Goal: Task Accomplishment & Management: Complete application form

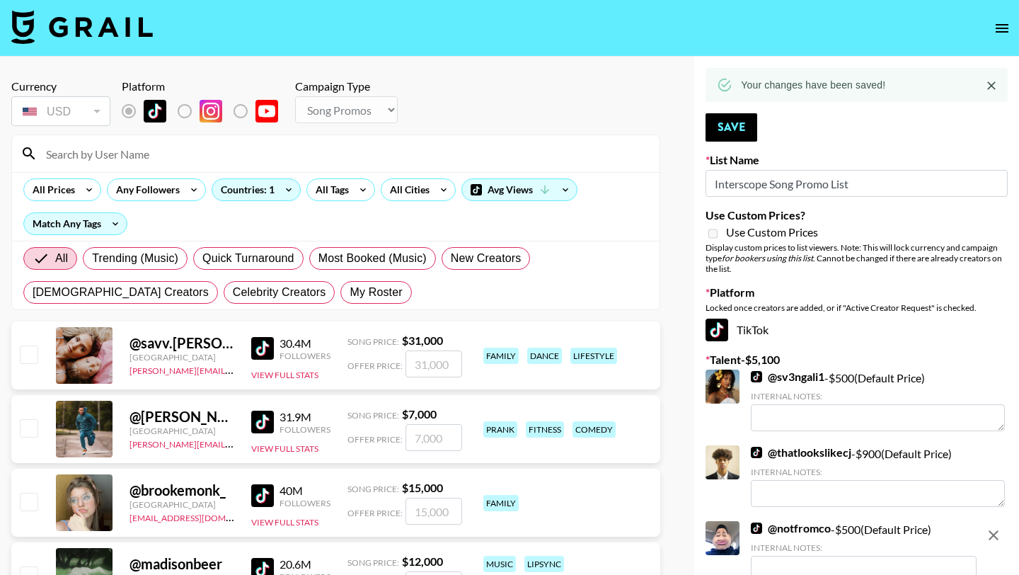
select select "Song"
click at [1000, 20] on icon "open drawer" at bounding box center [1002, 28] width 17 height 17
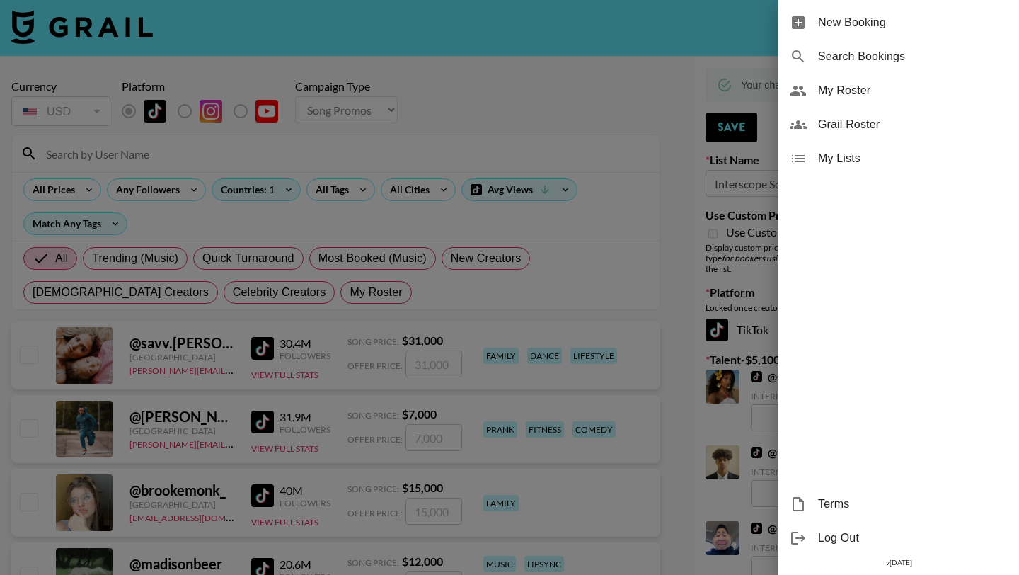
click at [949, 21] on span "New Booking" at bounding box center [913, 22] width 190 height 17
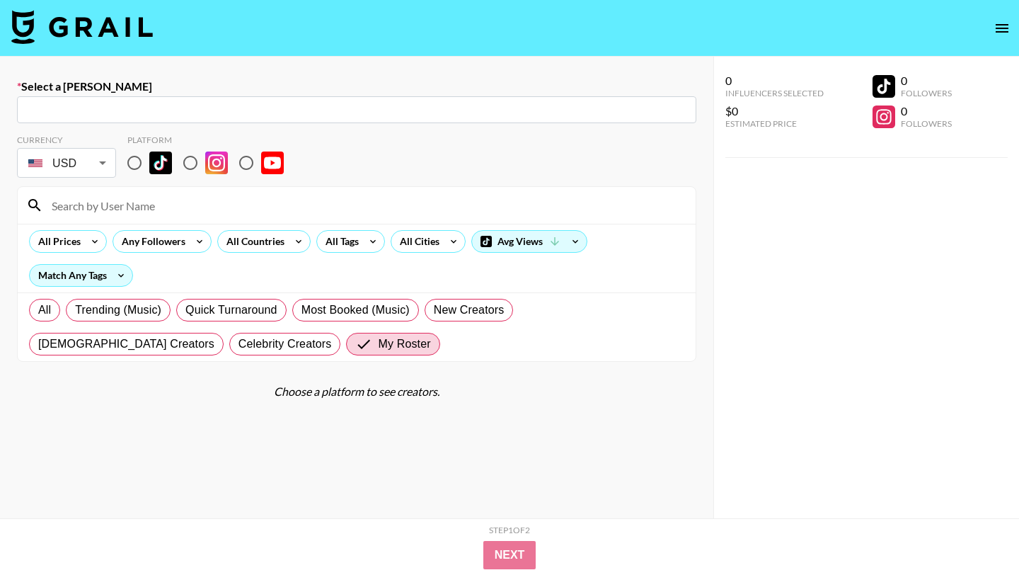
click at [348, 115] on input "text" at bounding box center [356, 110] width 663 height 16
paste input "[EMAIL_ADDRESS][DOMAIN_NAME]"
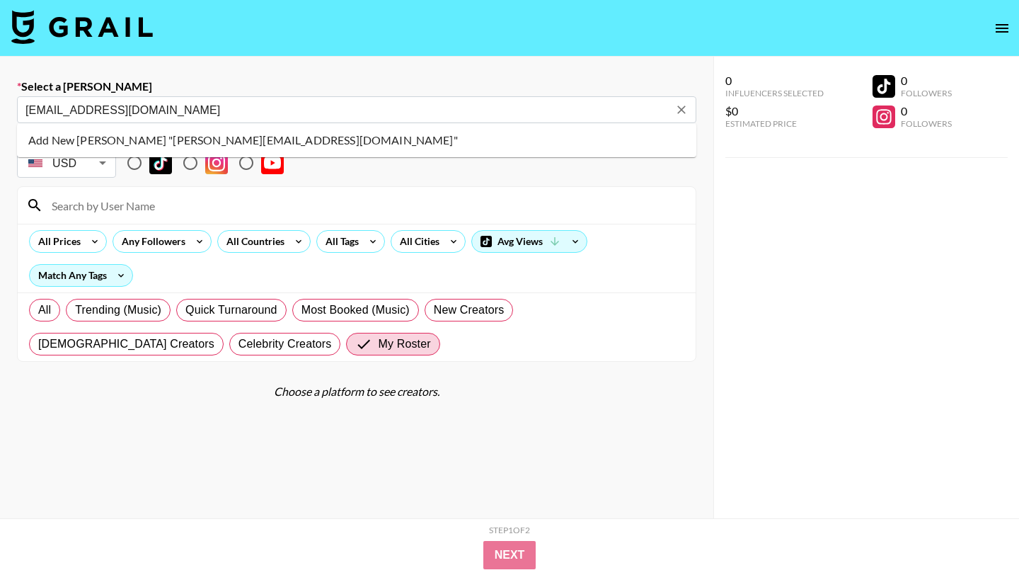
click at [159, 144] on li "Add New Booker "victoria@thedigitaldept.com"" at bounding box center [357, 140] width 680 height 23
type input "Add New Booker "victoria@thedigitaldept.com""
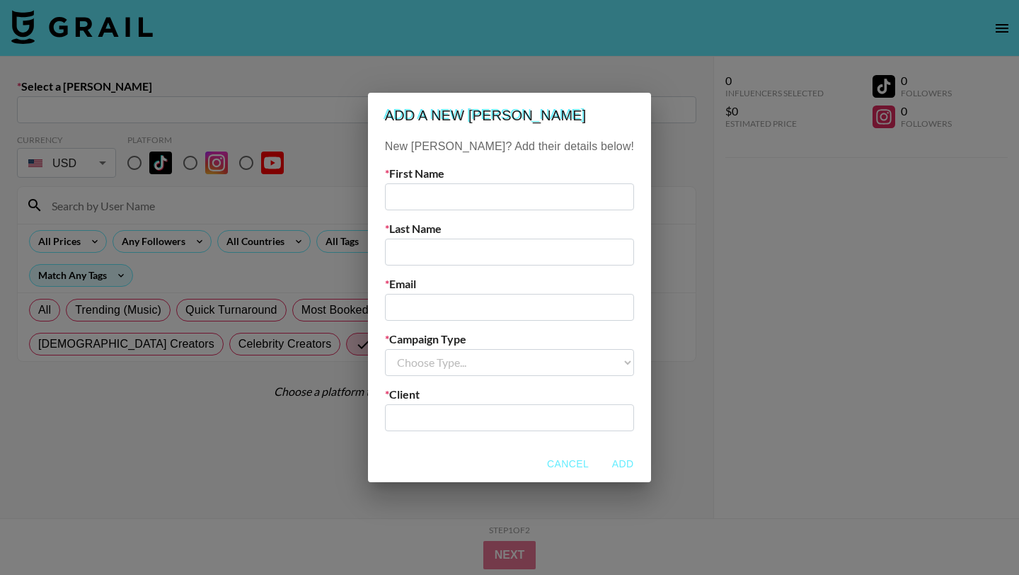
click at [505, 186] on input "text" at bounding box center [509, 196] width 249 height 27
type input "Victoria"
click at [501, 244] on input "text" at bounding box center [509, 252] width 249 height 27
type input "Hone"
click at [546, 329] on div "New Booker? Add their details below! First Name Victoria Last Name Hone Email C…" at bounding box center [509, 291] width 283 height 307
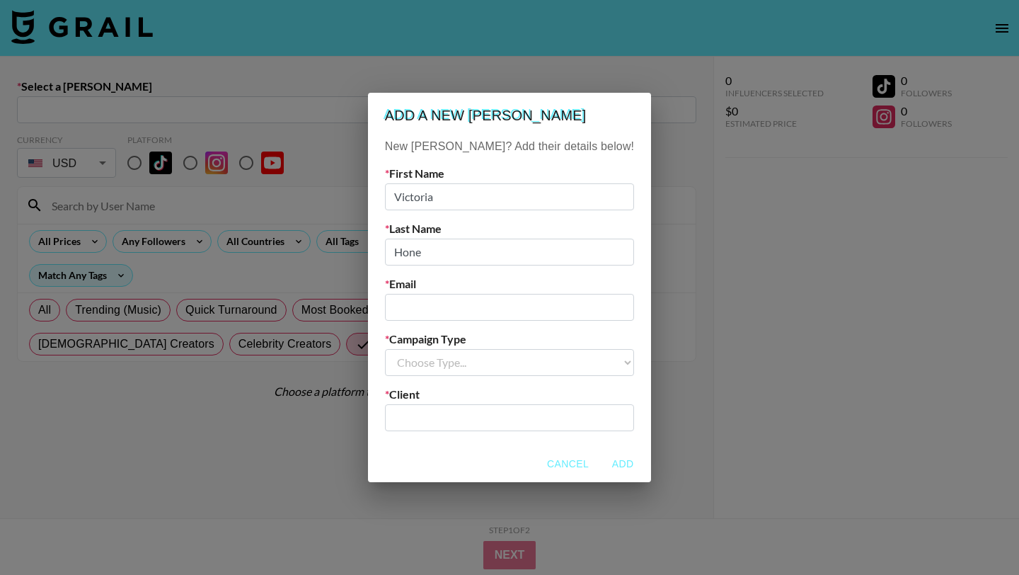
click at [554, 304] on input "email" at bounding box center [509, 307] width 249 height 27
paste input "[EMAIL_ADDRESS][DOMAIN_NAME]"
type input "[EMAIL_ADDRESS][DOMAIN_NAME]"
click at [491, 352] on select "Choose Type... Song Promos Brand Promos" at bounding box center [509, 362] width 249 height 27
select select "Brand"
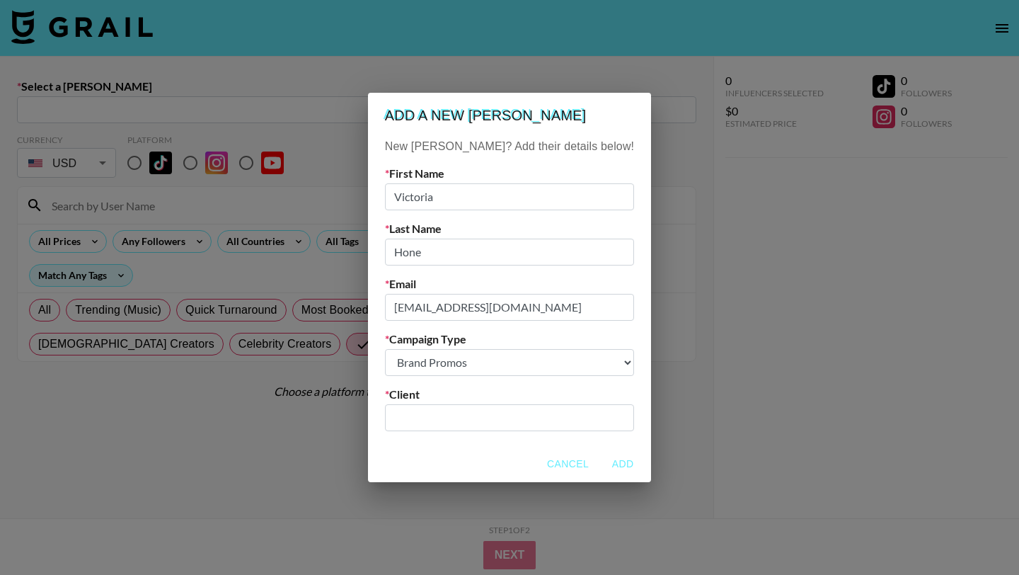
click at [413, 349] on select "Choose Type... Song Promos Brand Promos" at bounding box center [509, 362] width 249 height 27
click at [494, 410] on input "text" at bounding box center [510, 417] width 232 height 16
click at [504, 447] on li "Add New Client: "thedigitaldept"" at bounding box center [509, 448] width 191 height 23
type input "thedigitaldept"
click at [600, 464] on button "Add" at bounding box center [622, 464] width 45 height 26
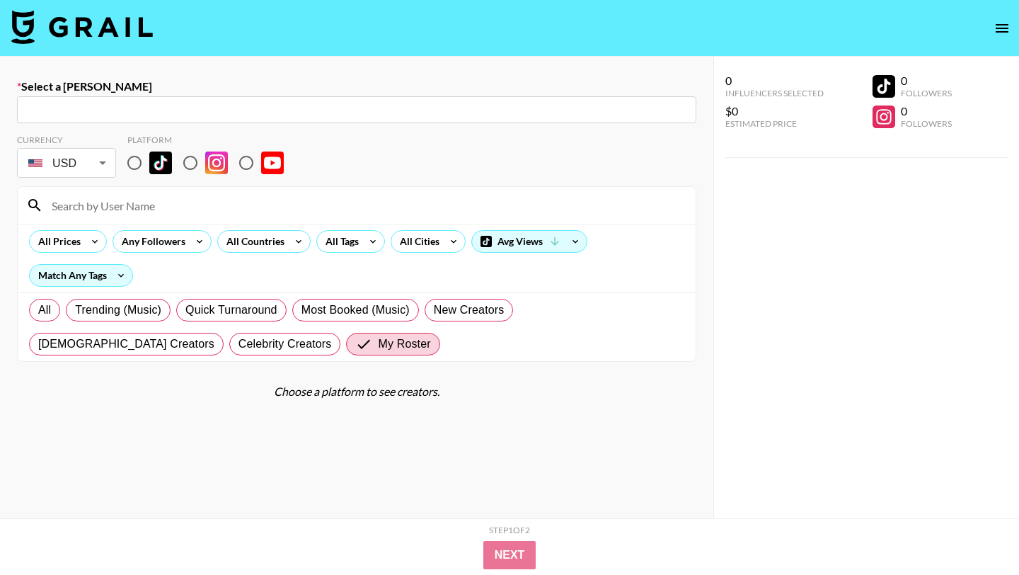
click at [134, 168] on input "radio" at bounding box center [135, 163] width 30 height 30
radio input "true"
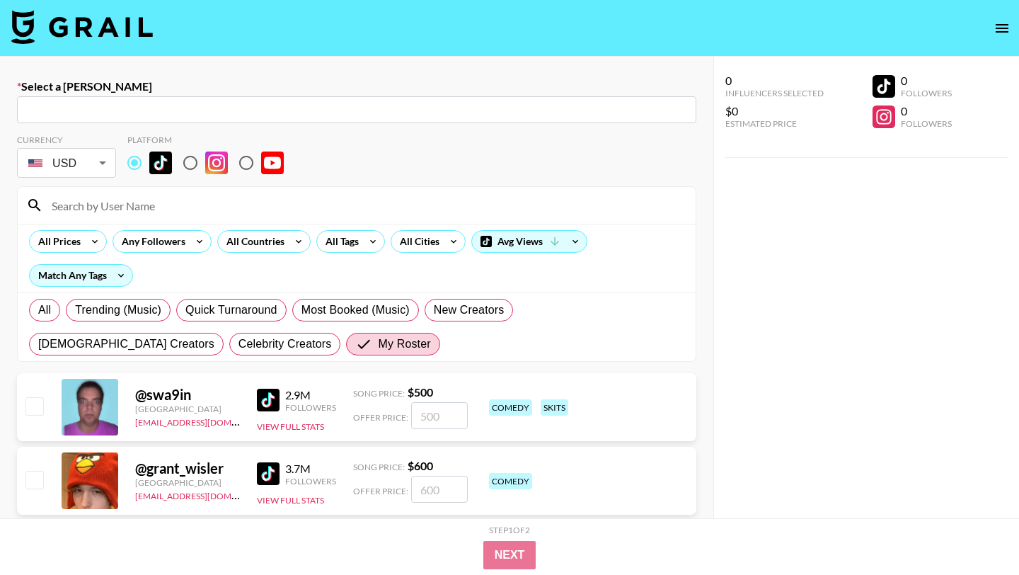
click at [136, 211] on input at bounding box center [365, 205] width 644 height 23
type input "h"
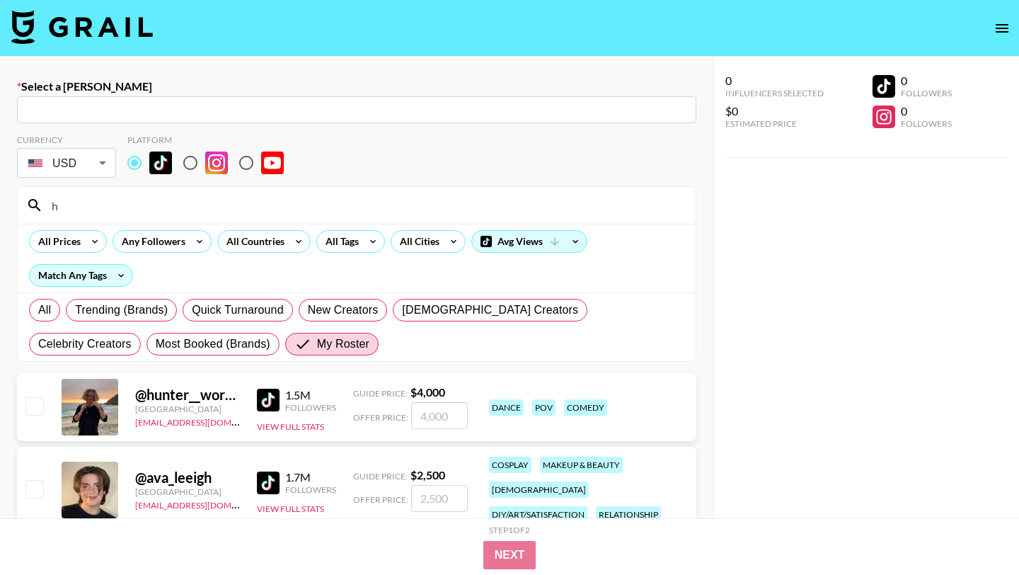
type input "victoria@thedigitaldept.com: Victoria Hone -- thedigitaldept -- IthhSH3NpZg0eKb…"
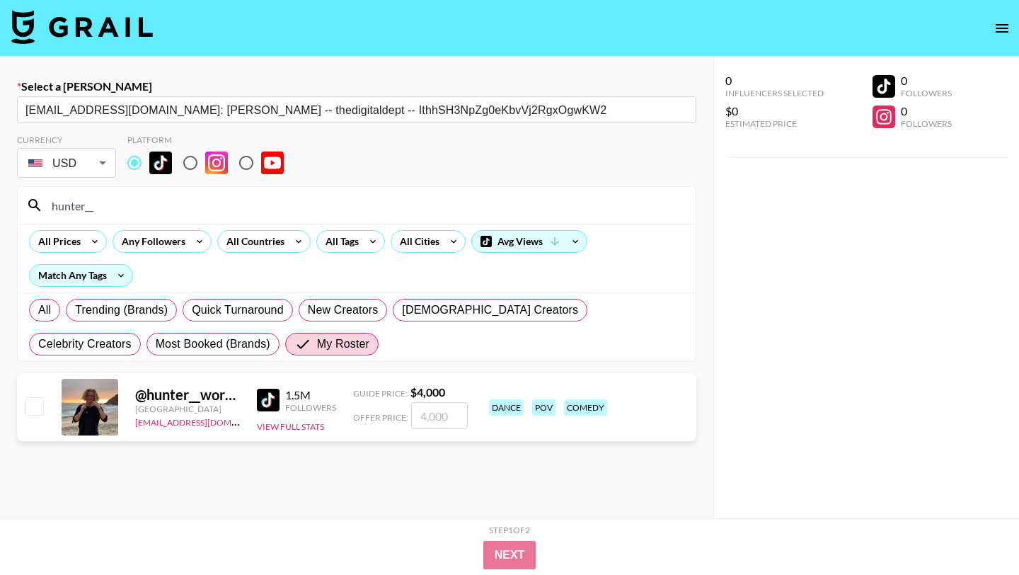
type input "hunter__"
click at [35, 412] on input "checkbox" at bounding box center [33, 405] width 17 height 17
checkbox input "true"
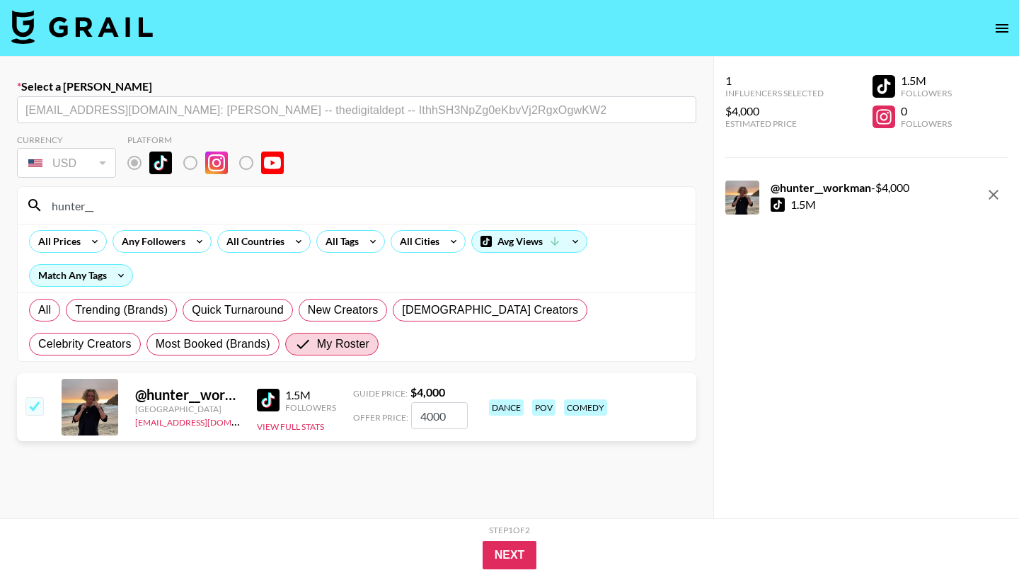
click at [471, 415] on div "@ hunter__workman United States max@grail-talent.com 1.5M Followers View Full S…" at bounding box center [357, 407] width 680 height 68
click at [449, 418] on input "4000" at bounding box center [439, 415] width 57 height 27
type input "4"
checkbox input "false"
type input "1"
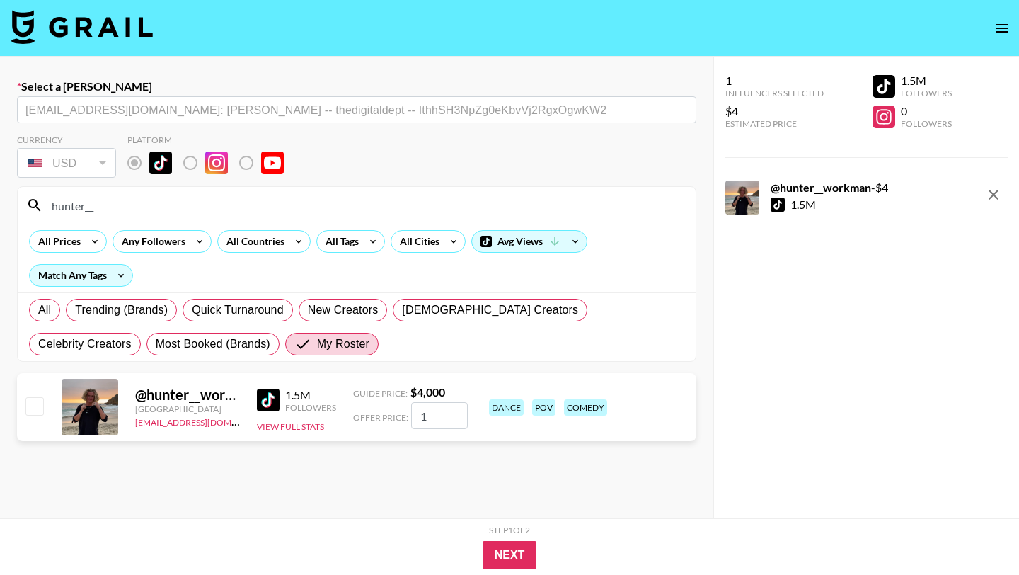
checkbox input "true"
type input "12000"
click at [516, 556] on button "Next" at bounding box center [510, 555] width 55 height 28
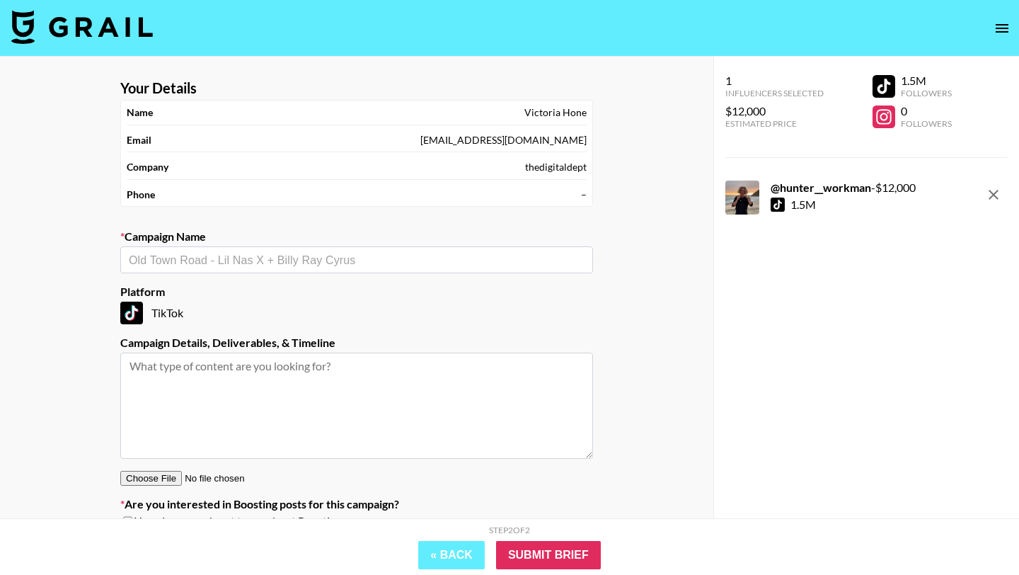
click at [384, 255] on input "text" at bounding box center [357, 260] width 456 height 16
click at [391, 297] on li "Add New Campaign: "HAPPY THURSDAY"" at bounding box center [356, 290] width 473 height 23
type input "HAPPY [DATE]"
click at [559, 552] on input "Submit Brief" at bounding box center [548, 555] width 105 height 28
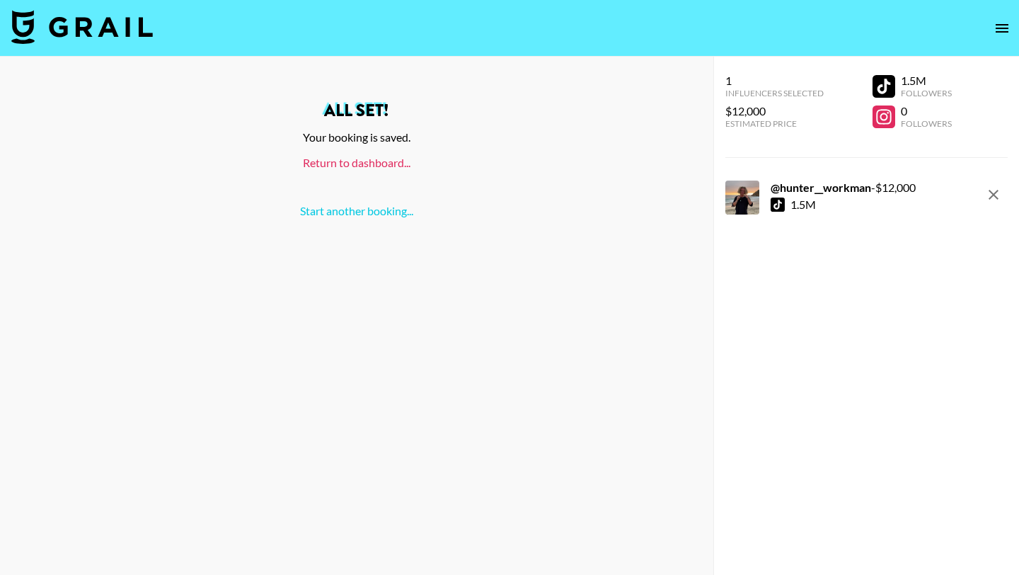
click at [354, 156] on link "Return to dashboard..." at bounding box center [357, 162] width 108 height 13
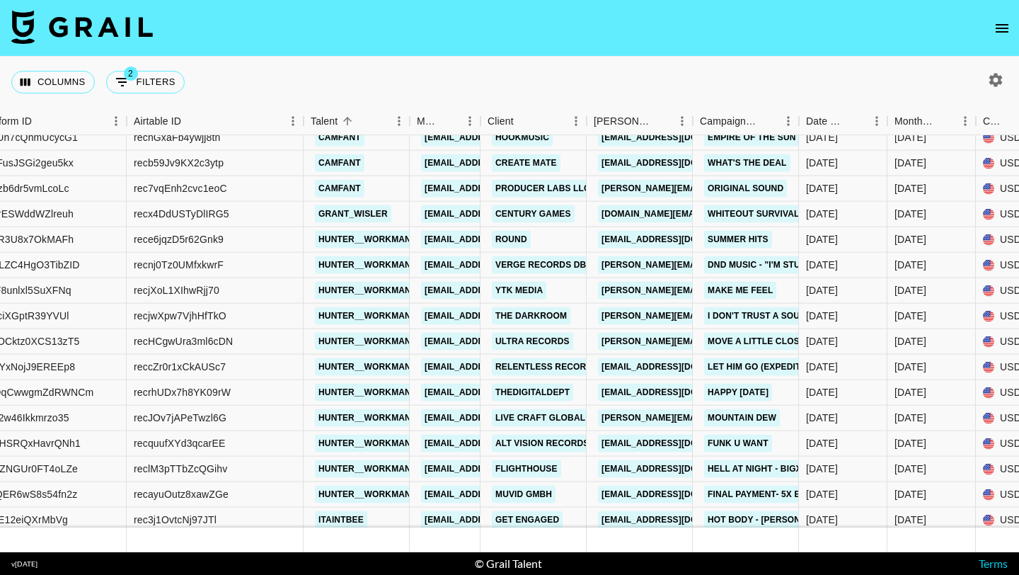
scroll to position [10648, 167]
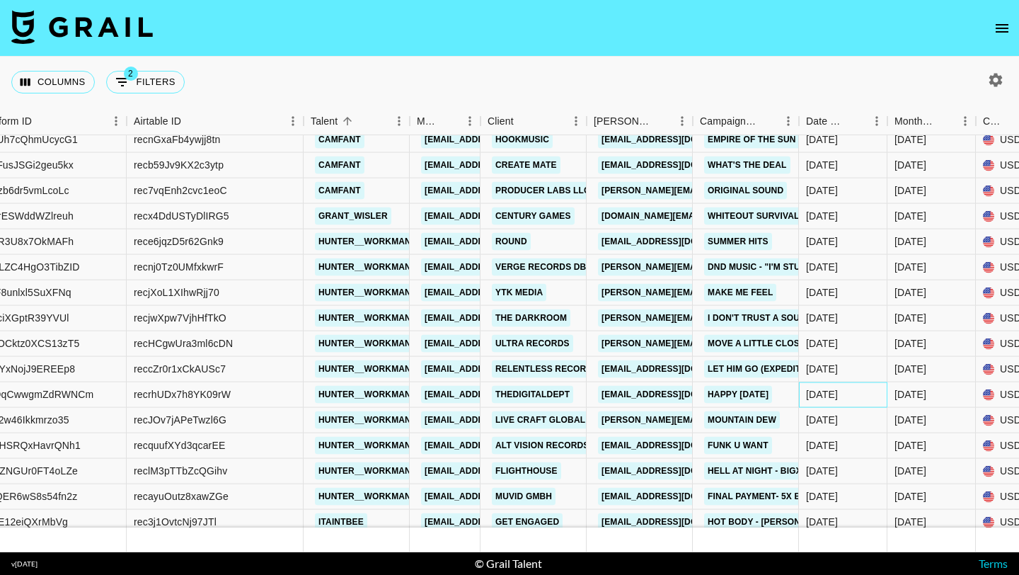
click at [835, 385] on div "[DATE]" at bounding box center [843, 394] width 88 height 25
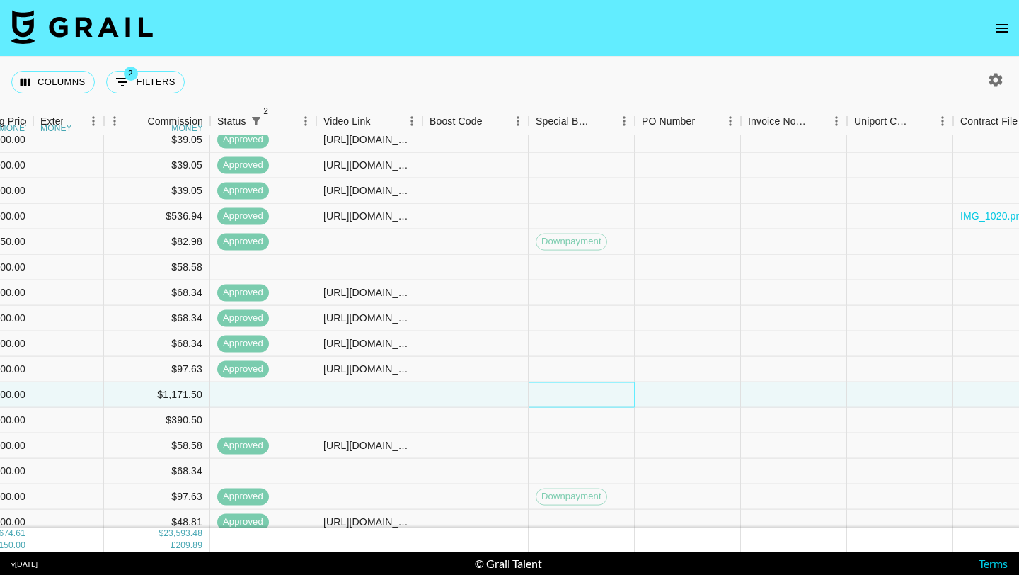
scroll to position [10648, 1593]
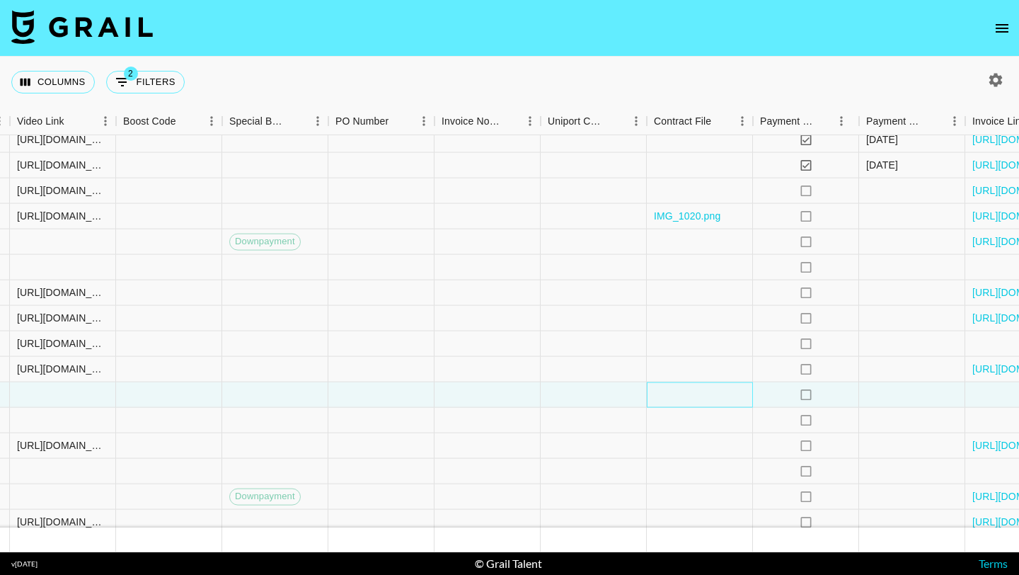
click at [704, 389] on div at bounding box center [700, 394] width 106 height 25
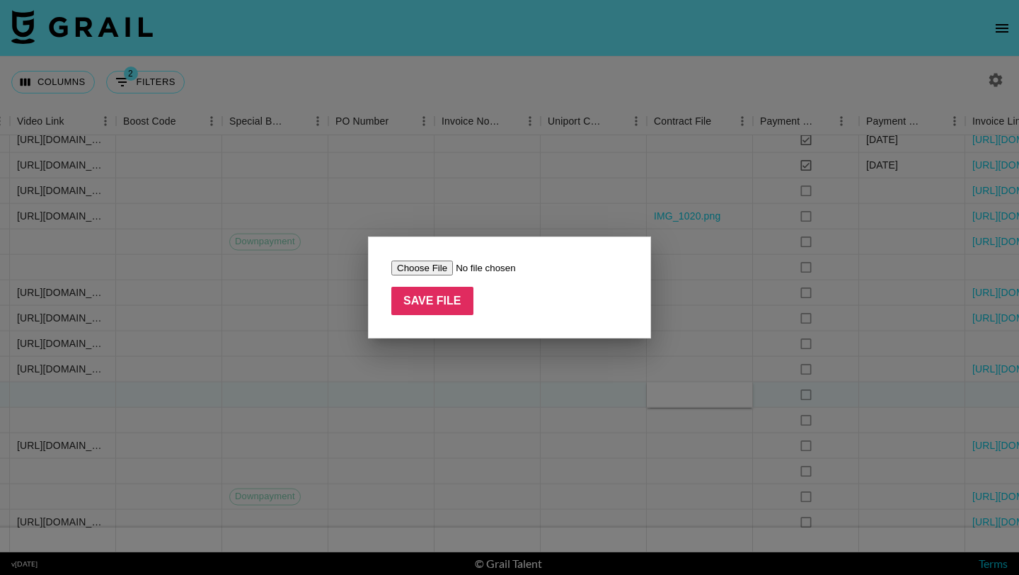
type input "C:\fakepath\[PERSON_NAME] x Happy [DATE] WAHT Campaign Agreement (2).docx"
click at [443, 299] on input "Save File" at bounding box center [432, 301] width 82 height 28
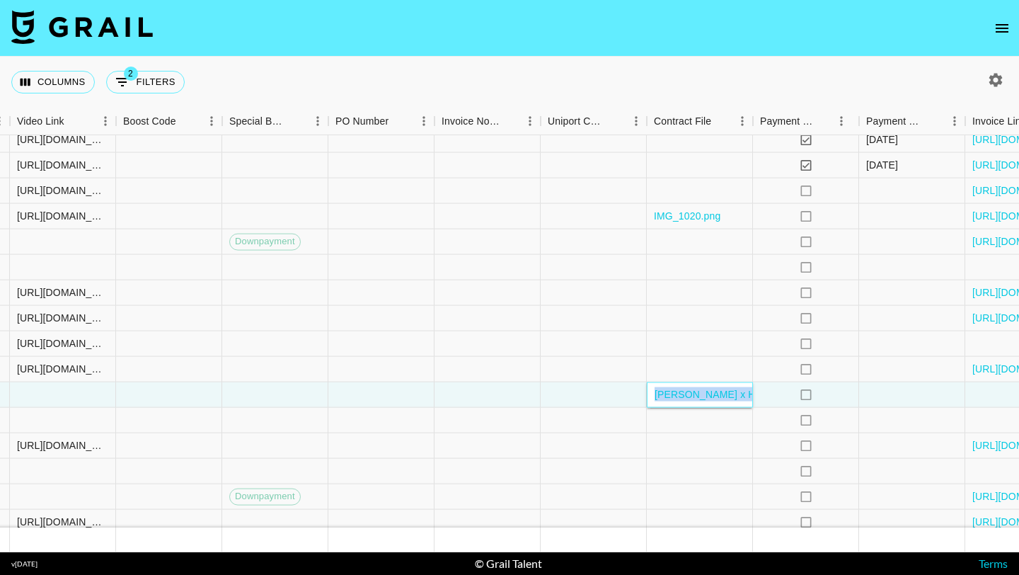
scroll to position [10648, 1089]
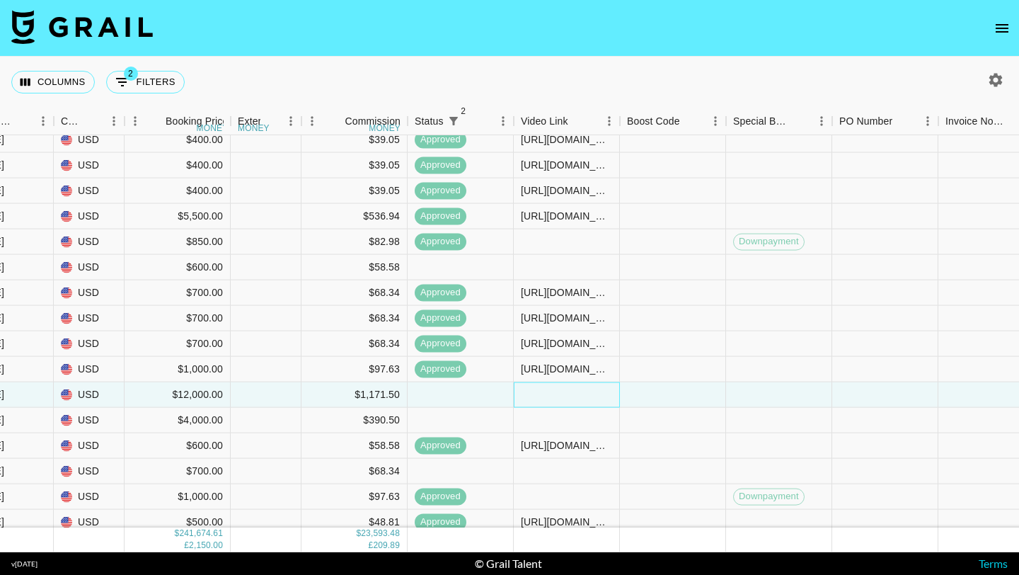
click at [574, 390] on div at bounding box center [567, 394] width 106 height 25
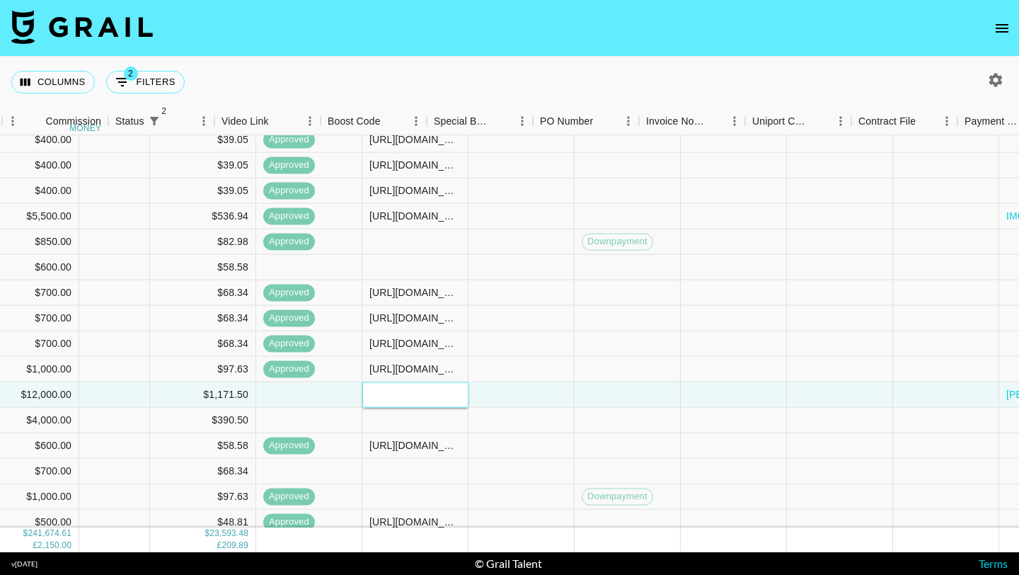
scroll to position [10648, 1389]
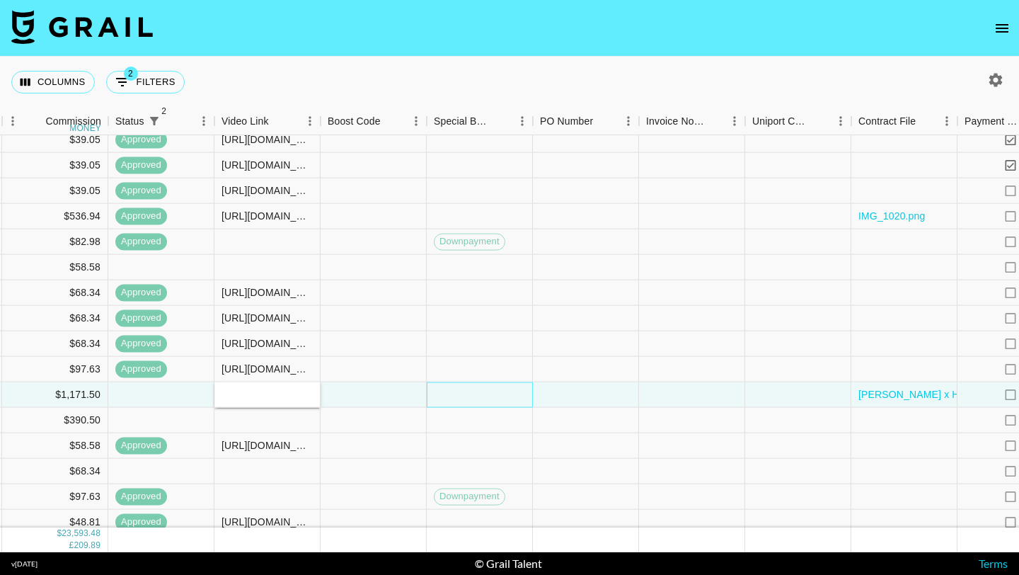
click at [518, 397] on div at bounding box center [480, 394] width 106 height 25
click at [517, 397] on div at bounding box center [480, 394] width 106 height 25
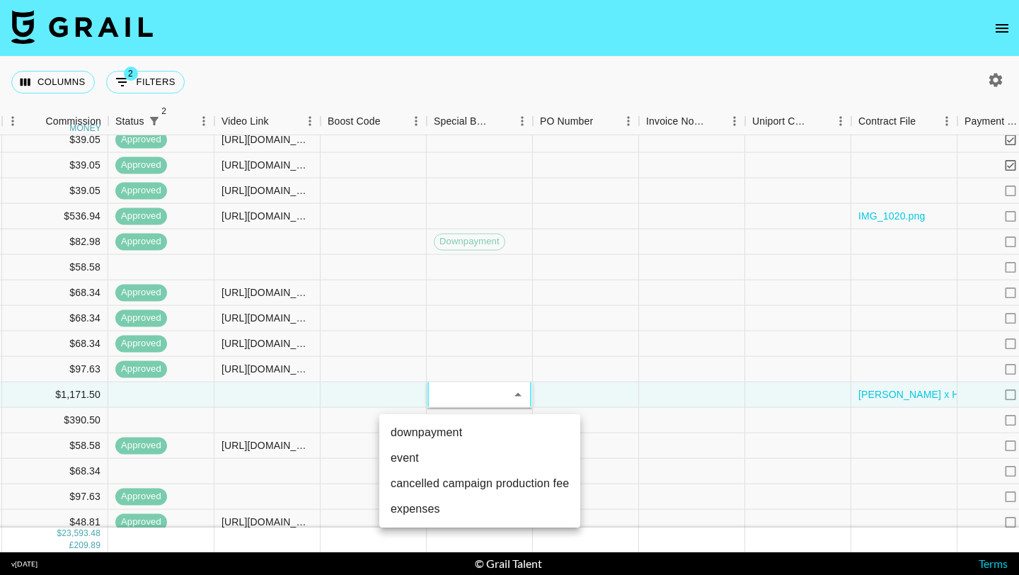
click at [447, 434] on li "downpayment" at bounding box center [479, 432] width 201 height 25
type input "downpayment"
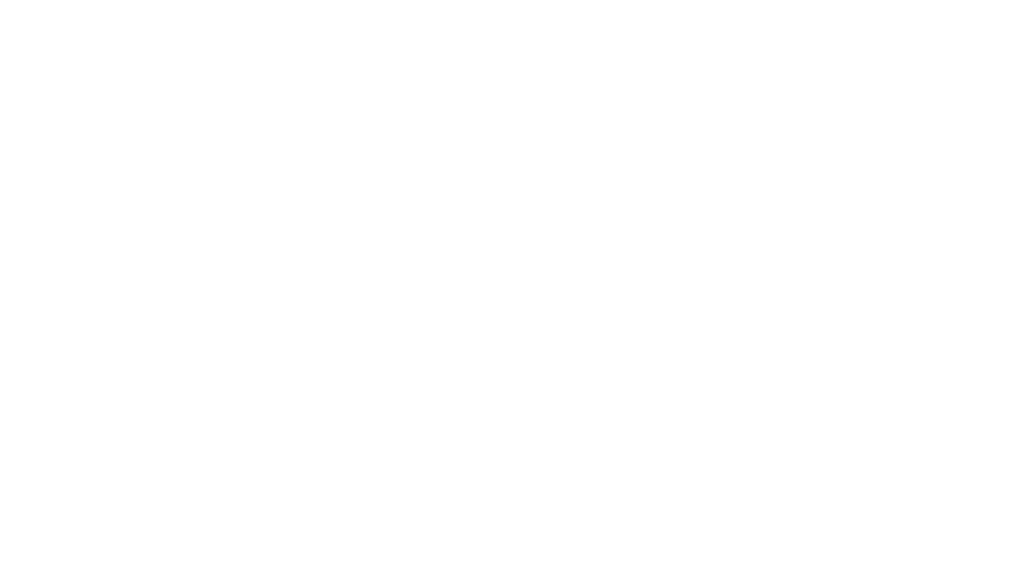
click at [633, 305] on body at bounding box center [509, 287] width 1019 height 575
click at [523, 236] on body at bounding box center [509, 287] width 1019 height 575
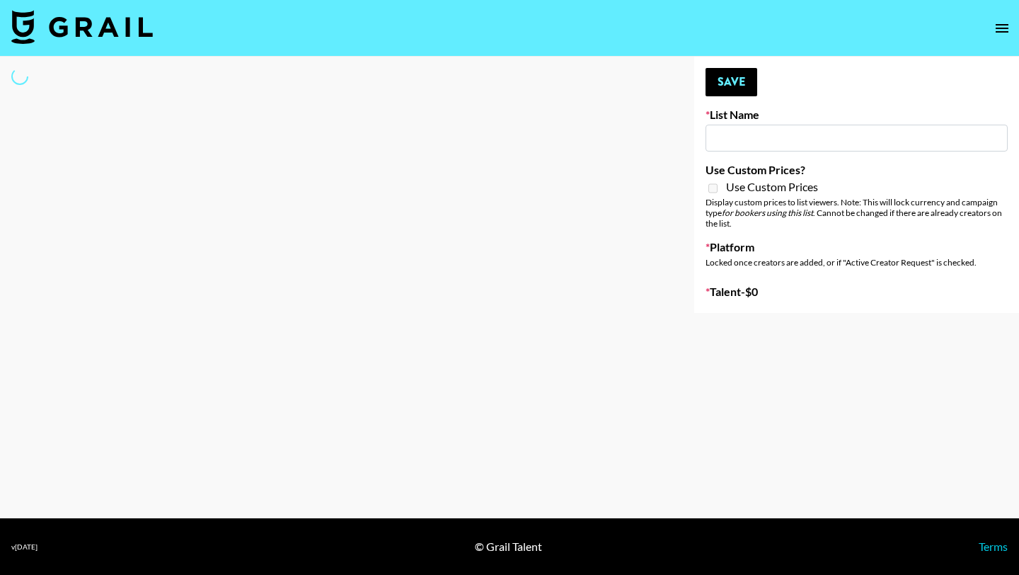
type input "Interscope Song Promo List"
select select "Song"
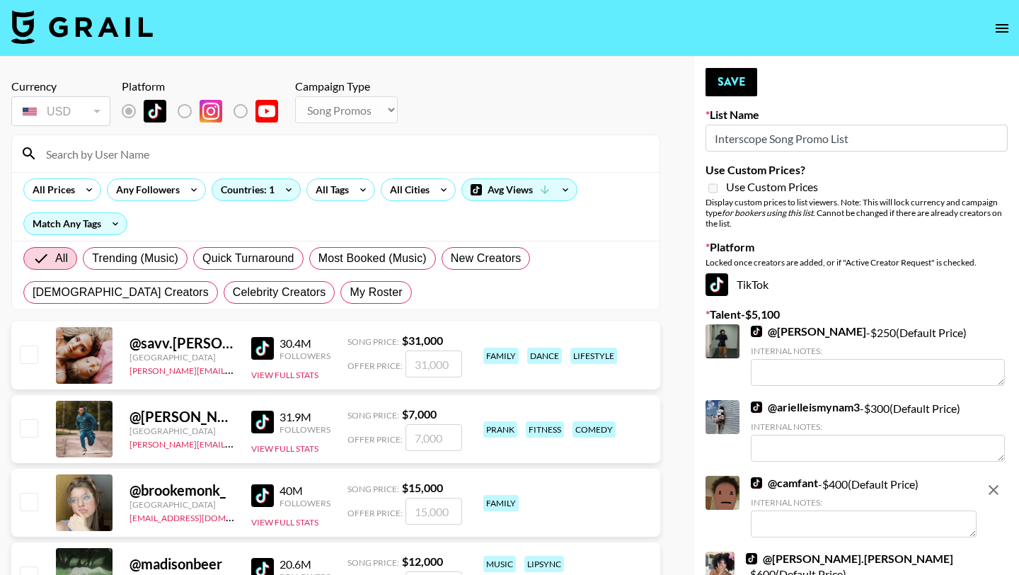
click at [96, 38] on img at bounding box center [82, 27] width 142 height 34
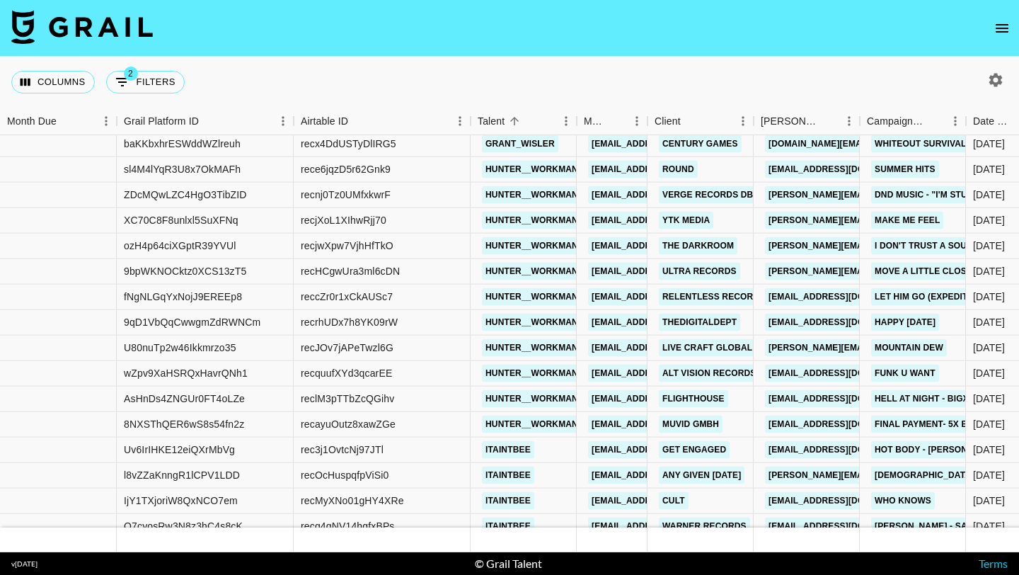
scroll to position [10721, 0]
click at [974, 317] on div "8/14/2025" at bounding box center [989, 321] width 32 height 14
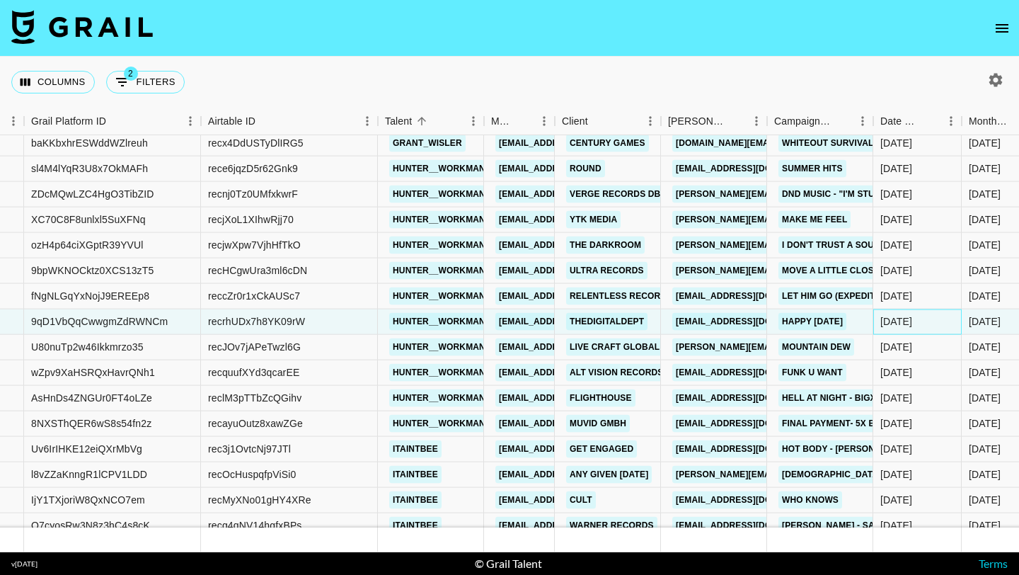
scroll to position [10721, 93]
drag, startPoint x: 975, startPoint y: 317, endPoint x: 660, endPoint y: 321, distance: 315.0
click at [961, 314] on div "Aug '25" at bounding box center [1005, 321] width 88 height 25
click at [614, 324] on link "thedigitaldept" at bounding box center [606, 322] width 81 height 18
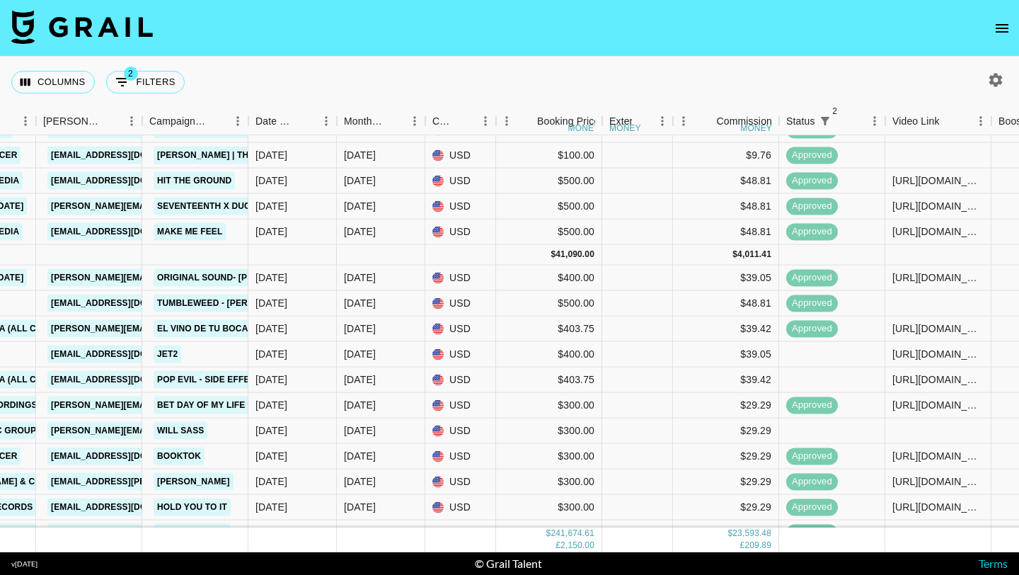
scroll to position [9955, 718]
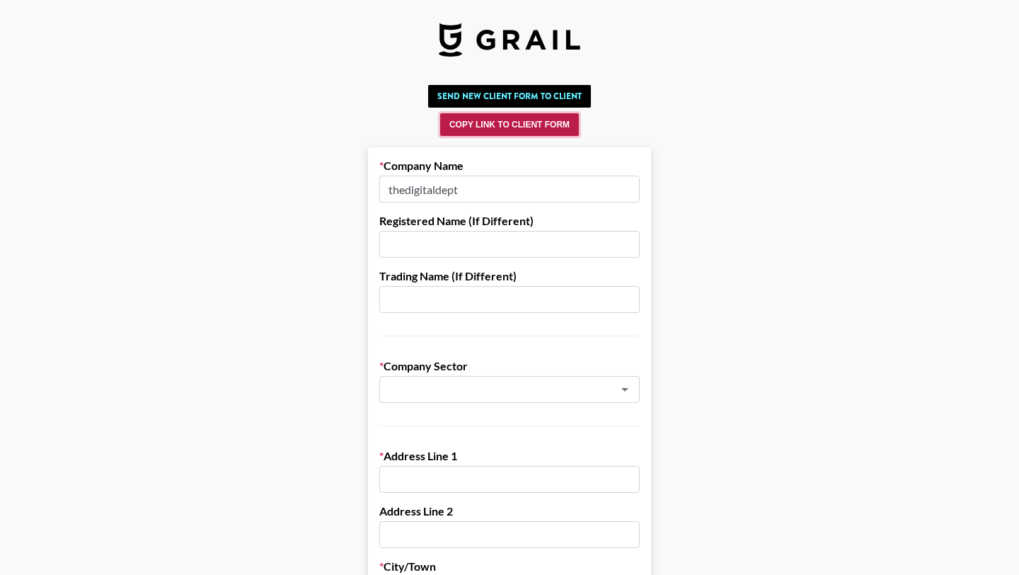
click at [510, 124] on button "Copy Link to Client Form" at bounding box center [509, 124] width 139 height 23
